Goal: Task Accomplishment & Management: Complete application form

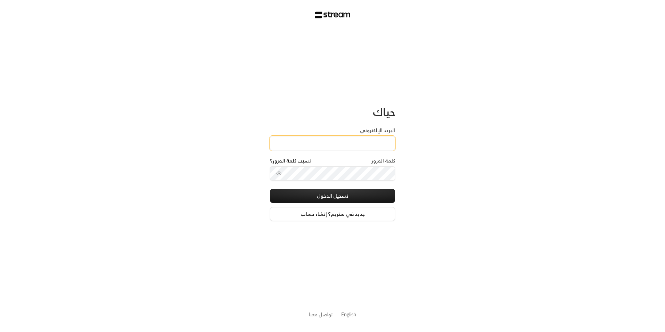
click at [303, 140] on input "البريد الإلكتروني" at bounding box center [332, 143] width 125 height 14
type input "[EMAIL_ADDRESS][DOMAIN_NAME]"
click at [337, 192] on button "تسجيل الدخول" at bounding box center [332, 196] width 125 height 14
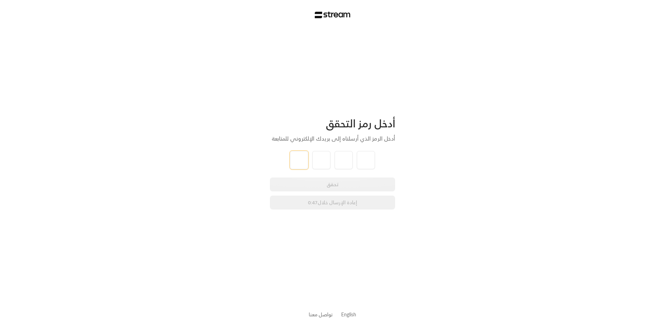
type input "1"
type input "0"
type input "3"
type input "6"
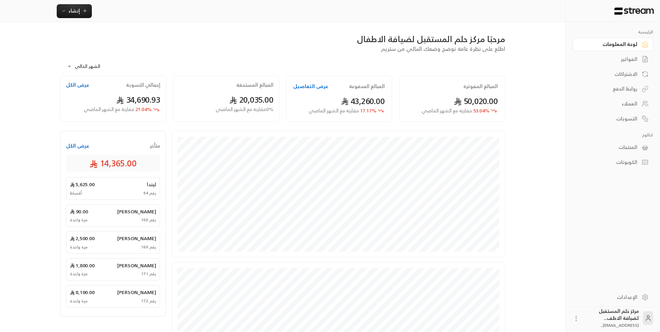
click at [622, 56] on div "الفواتير" at bounding box center [609, 59] width 56 height 7
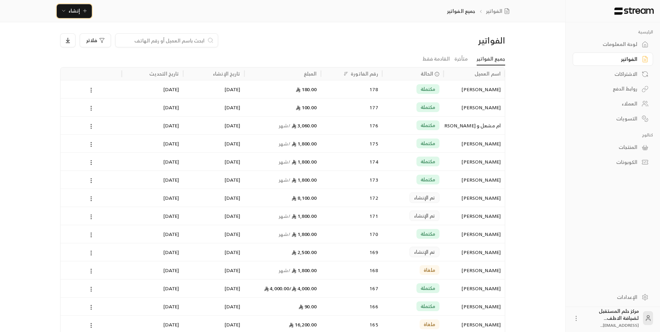
click at [80, 9] on span "إنشاء" at bounding box center [74, 10] width 27 height 9
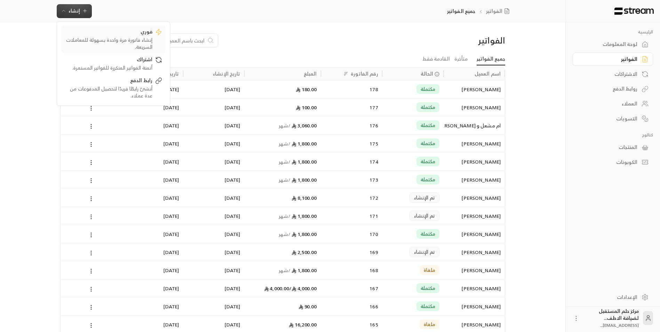
click at [93, 26] on link "فوري إنشاء فاتورة مرة واحدة بسهولة للمعاملات السريعة." at bounding box center [113, 39] width 104 height 28
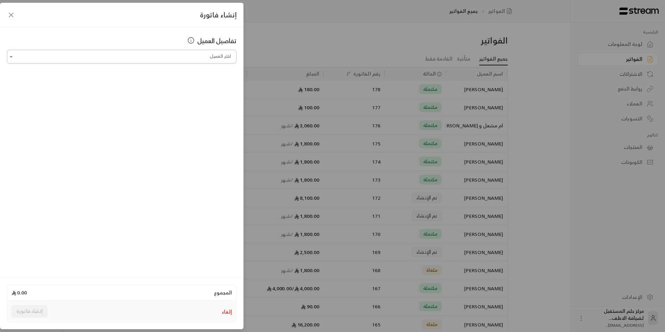
click at [227, 59] on input "اختر العميل" at bounding box center [122, 57] width 230 height 12
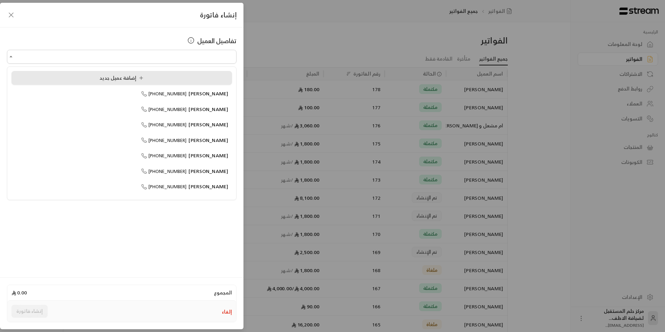
click at [221, 74] on li "إضافة عميل جديد" at bounding box center [121, 78] width 221 height 14
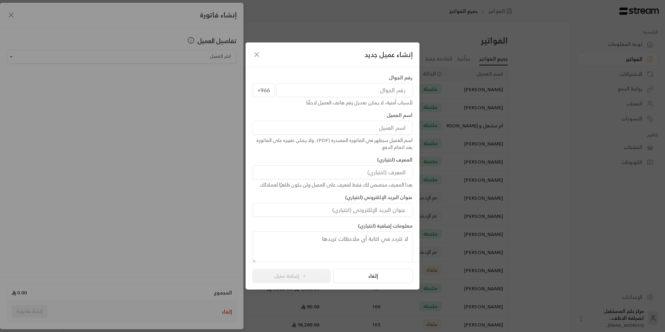
click at [310, 88] on input "tel" at bounding box center [344, 90] width 136 height 14
type input "548171865"
click at [327, 130] on input at bounding box center [333, 128] width 160 height 14
type input "ام حنين و رغد"
click at [289, 279] on button "إضافة عميل" at bounding box center [291, 276] width 79 height 14
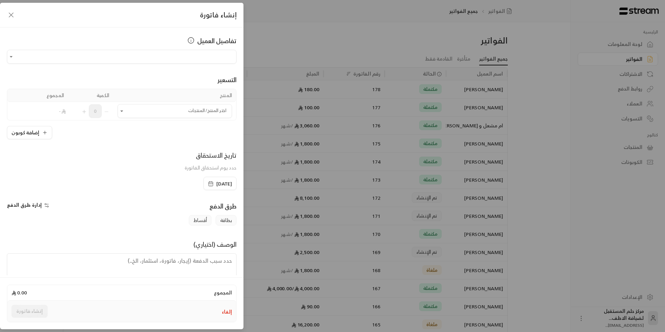
type input "**********"
click at [190, 105] on input "اختر العميل" at bounding box center [175, 111] width 114 height 12
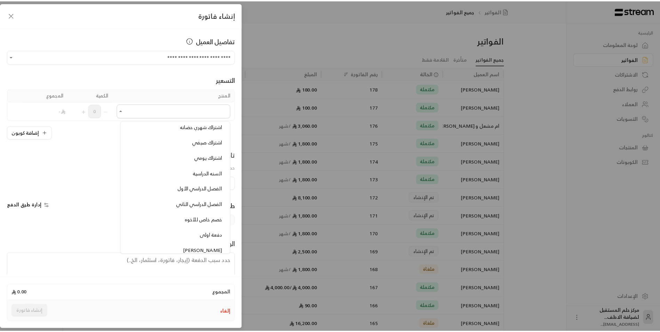
scroll to position [104, 0]
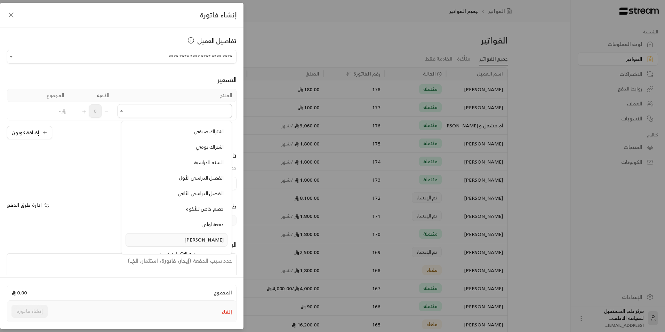
click at [186, 233] on li "[PERSON_NAME]" at bounding box center [177, 240] width 102 height 14
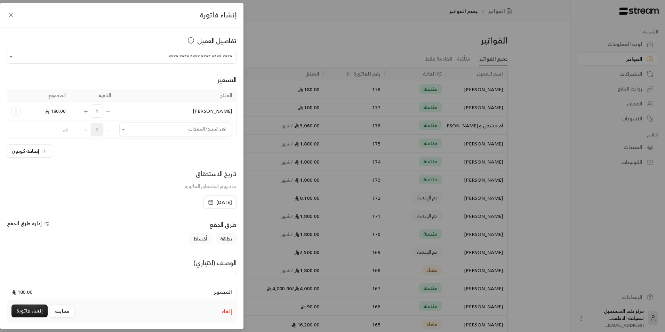
click at [88, 110] on icon "Selected Products" at bounding box center [86, 112] width 6 height 6
click at [24, 312] on button "إنشاء فاتورة" at bounding box center [29, 310] width 36 height 13
